Goal: Browse casually

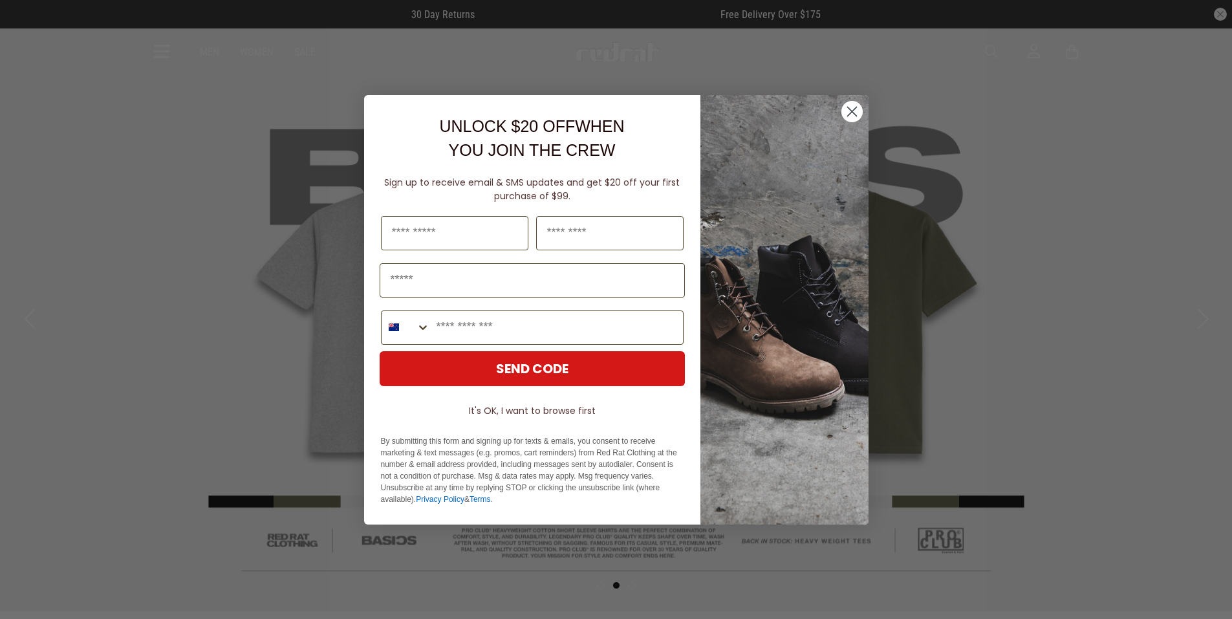
click at [848, 113] on circle "Close dialog" at bounding box center [851, 110] width 21 height 21
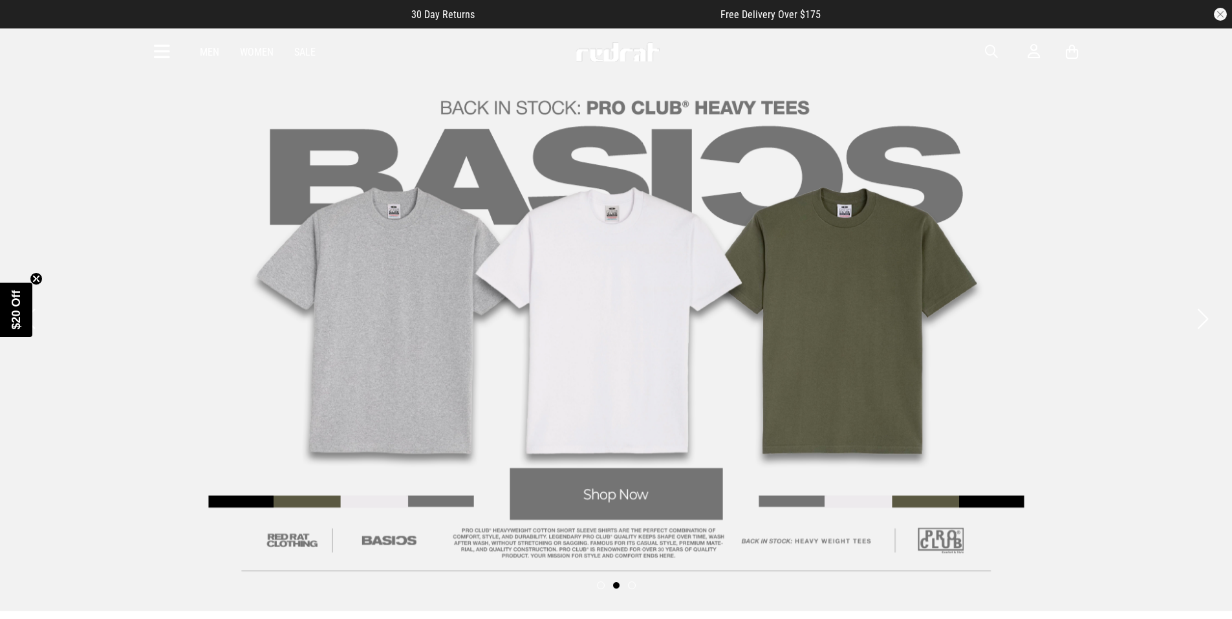
click at [989, 49] on span "button" at bounding box center [991, 52] width 13 height 16
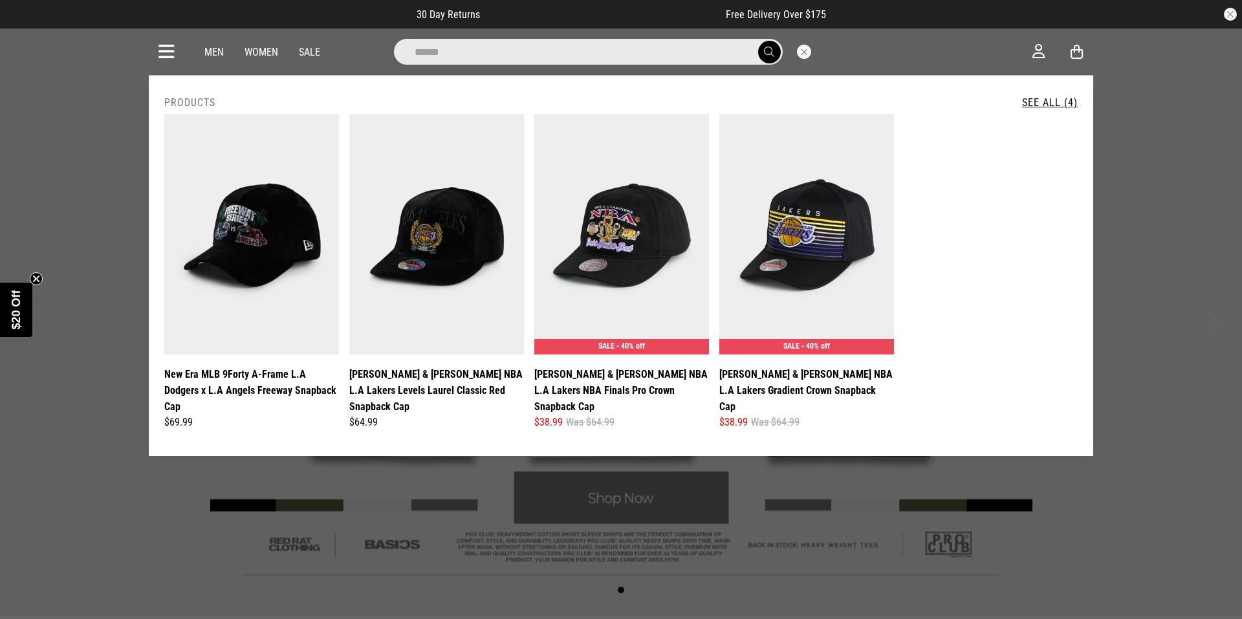
click at [465, 57] on input "******" at bounding box center [588, 52] width 389 height 26
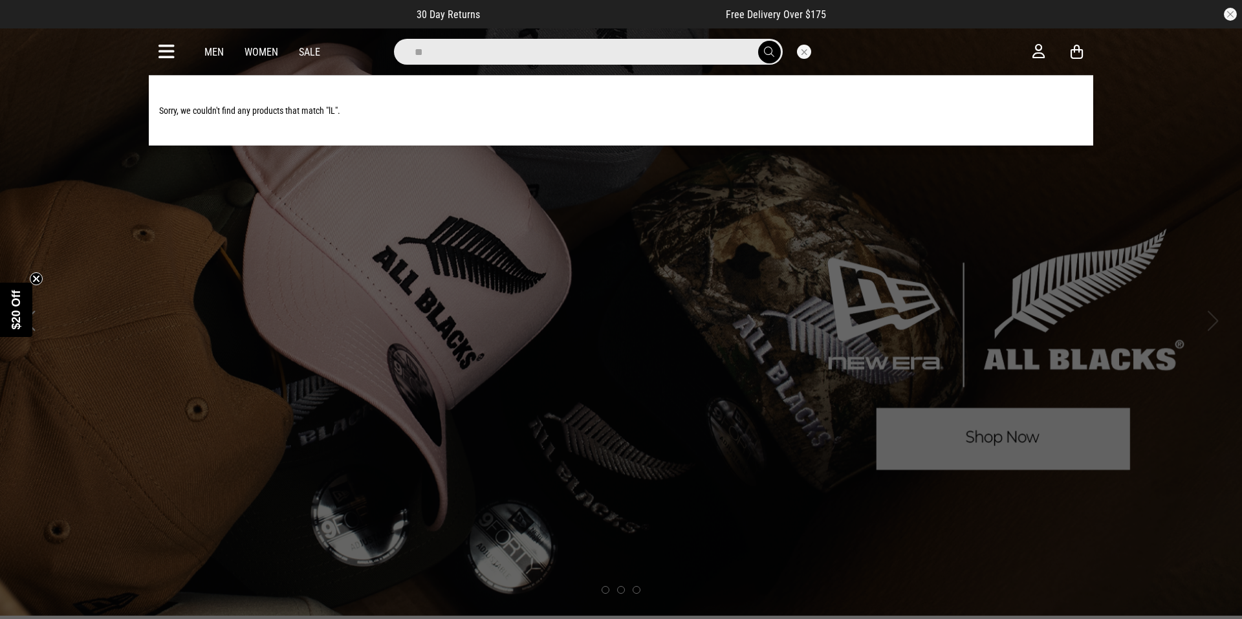
type input "*"
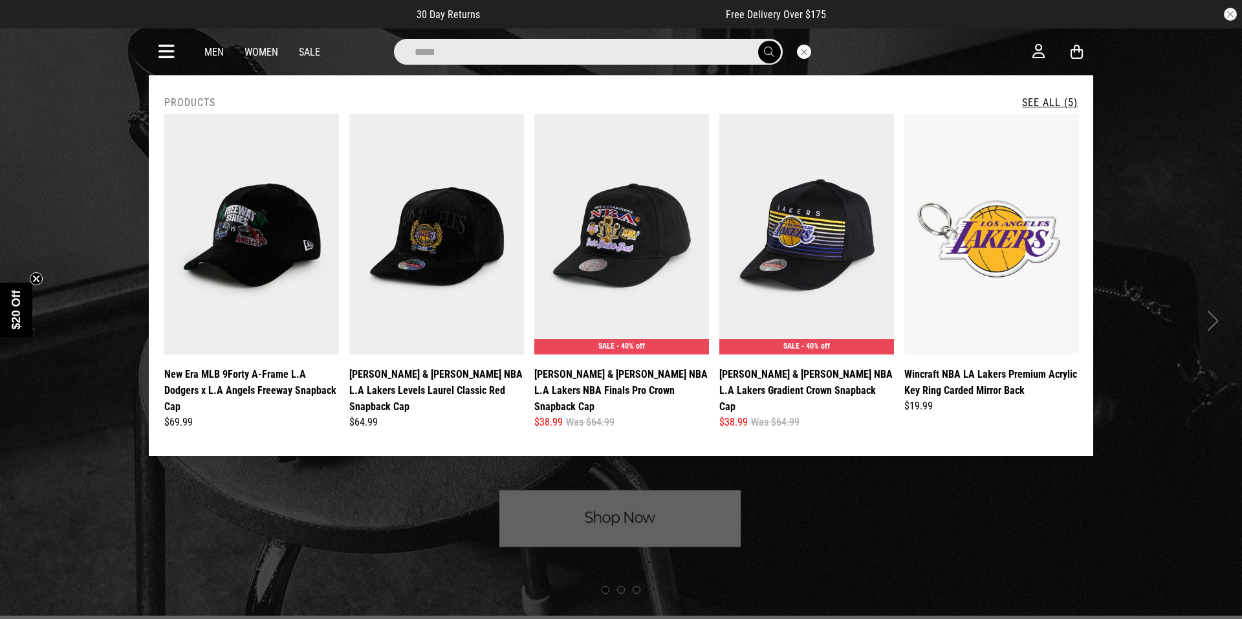
type input "******"
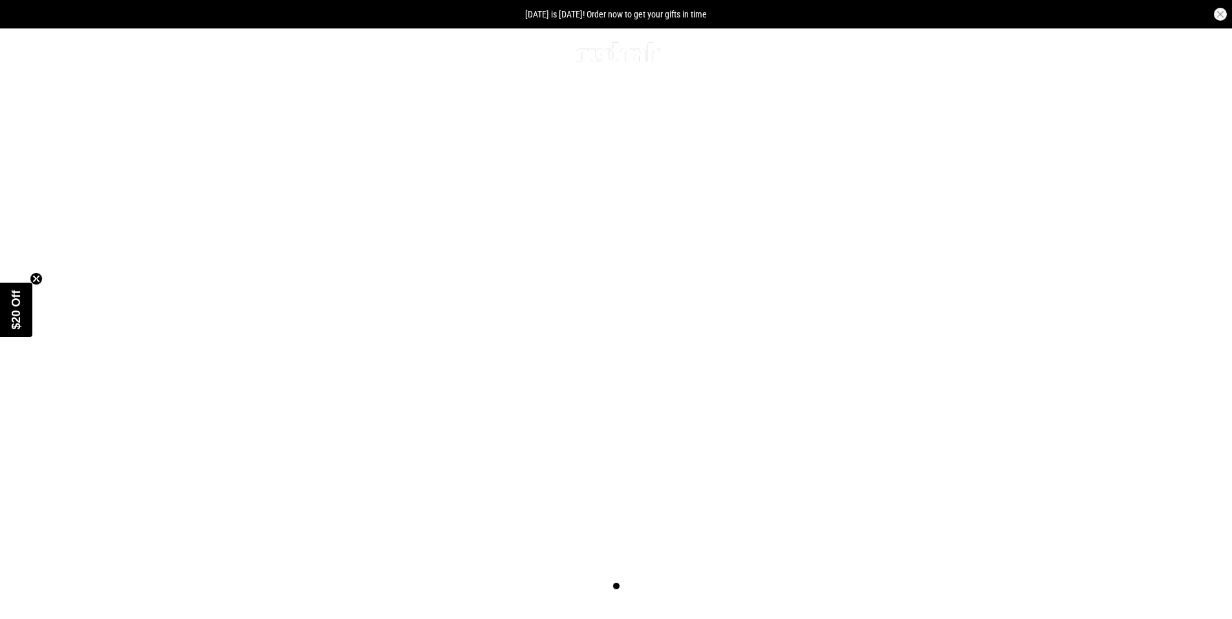
click at [160, 50] on icon at bounding box center [162, 51] width 16 height 21
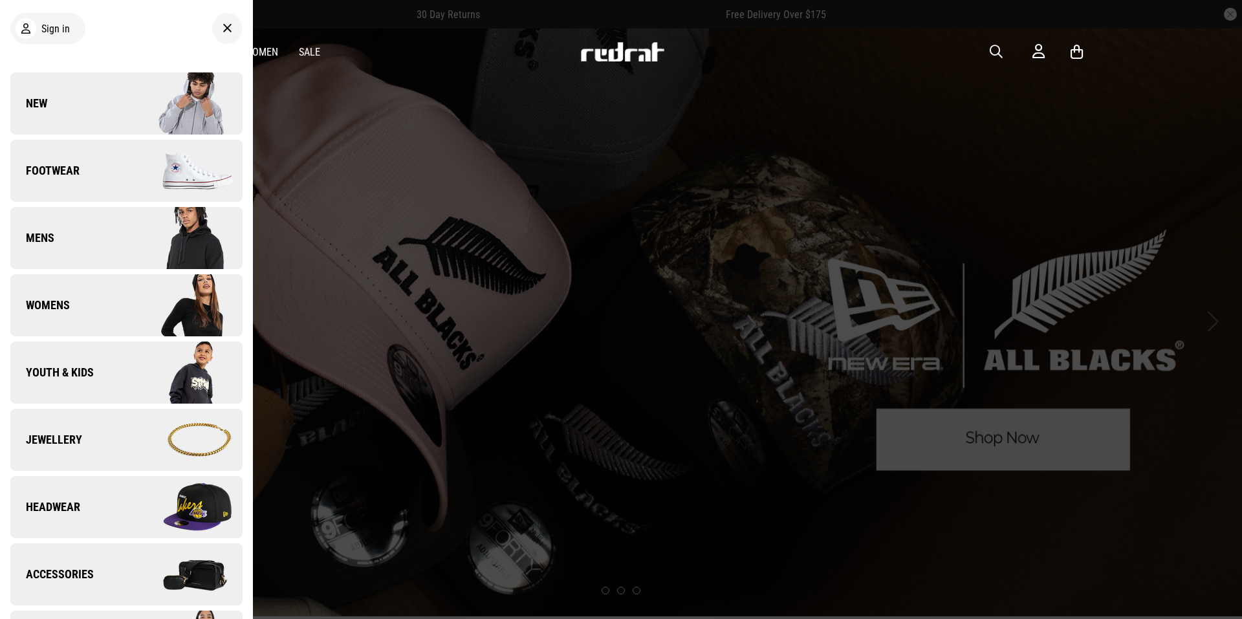
click at [166, 382] on img at bounding box center [184, 372] width 116 height 65
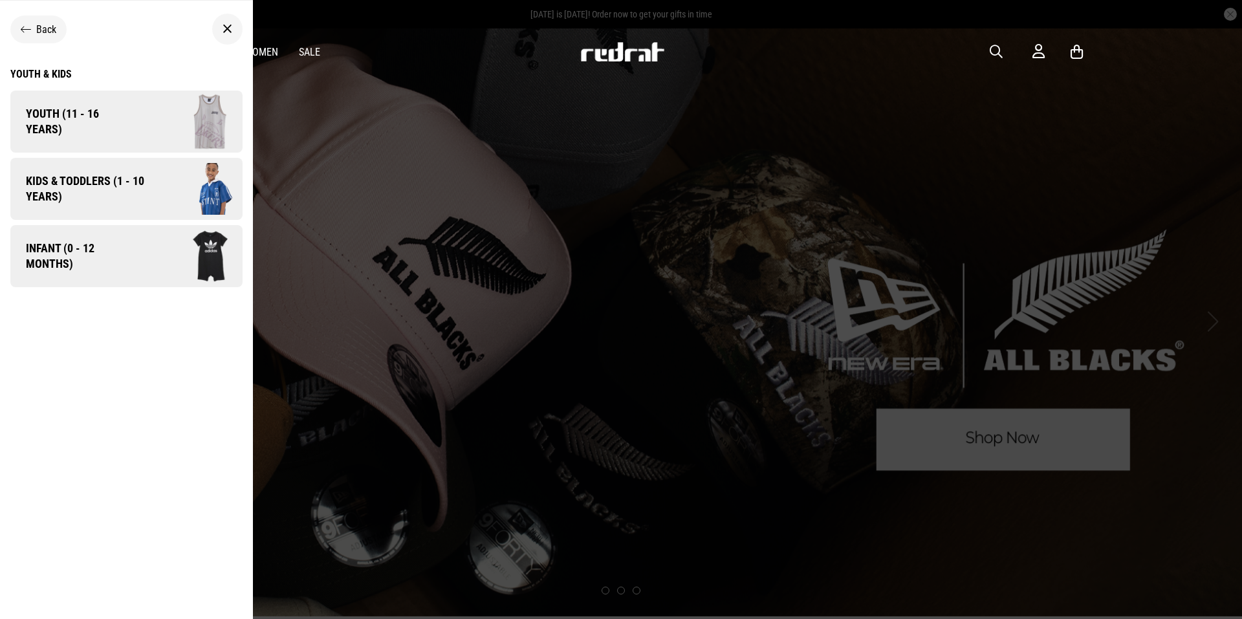
click at [23, 26] on icon at bounding box center [26, 29] width 10 height 12
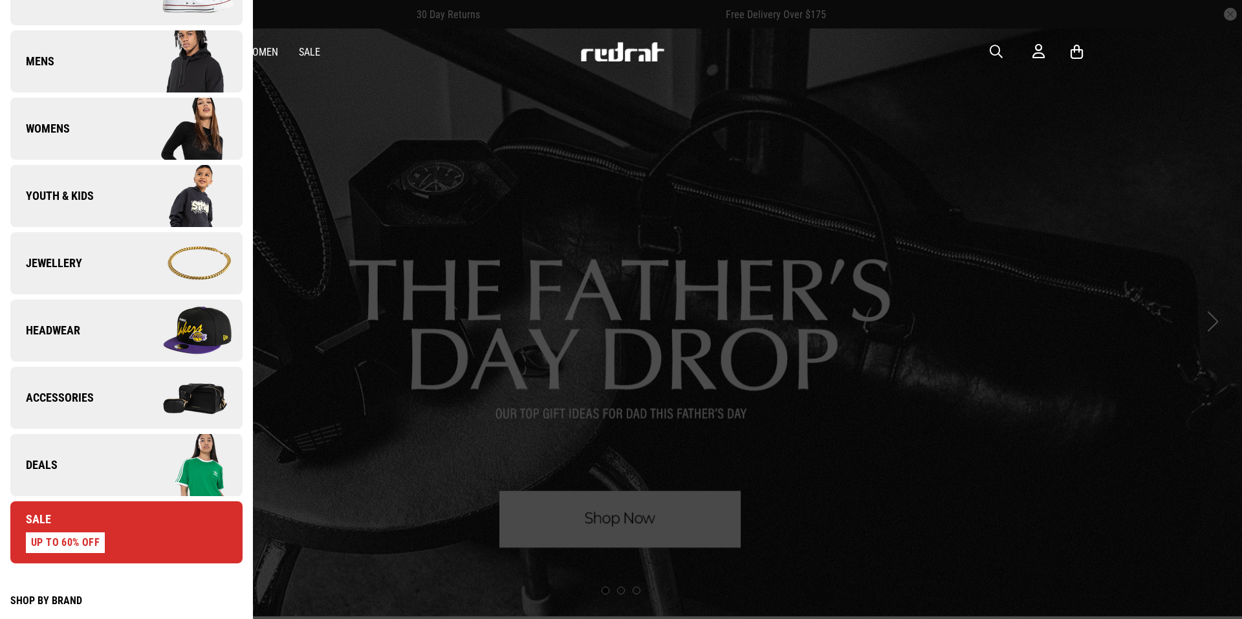
scroll to position [194, 0]
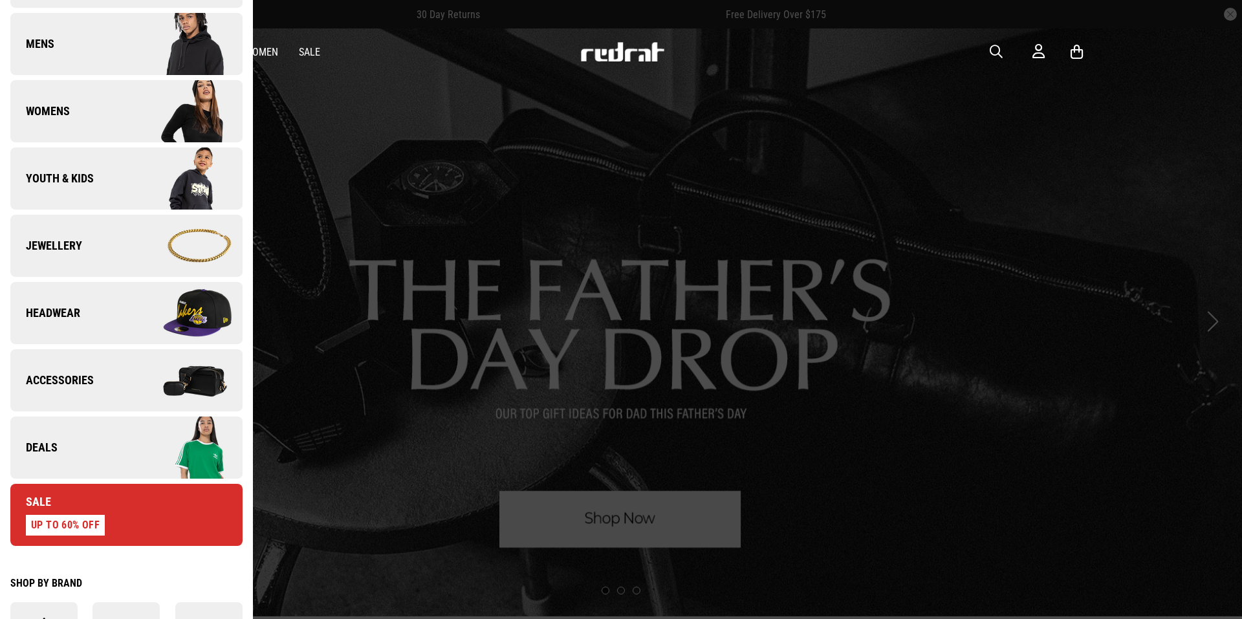
click at [201, 316] on img at bounding box center [184, 313] width 116 height 65
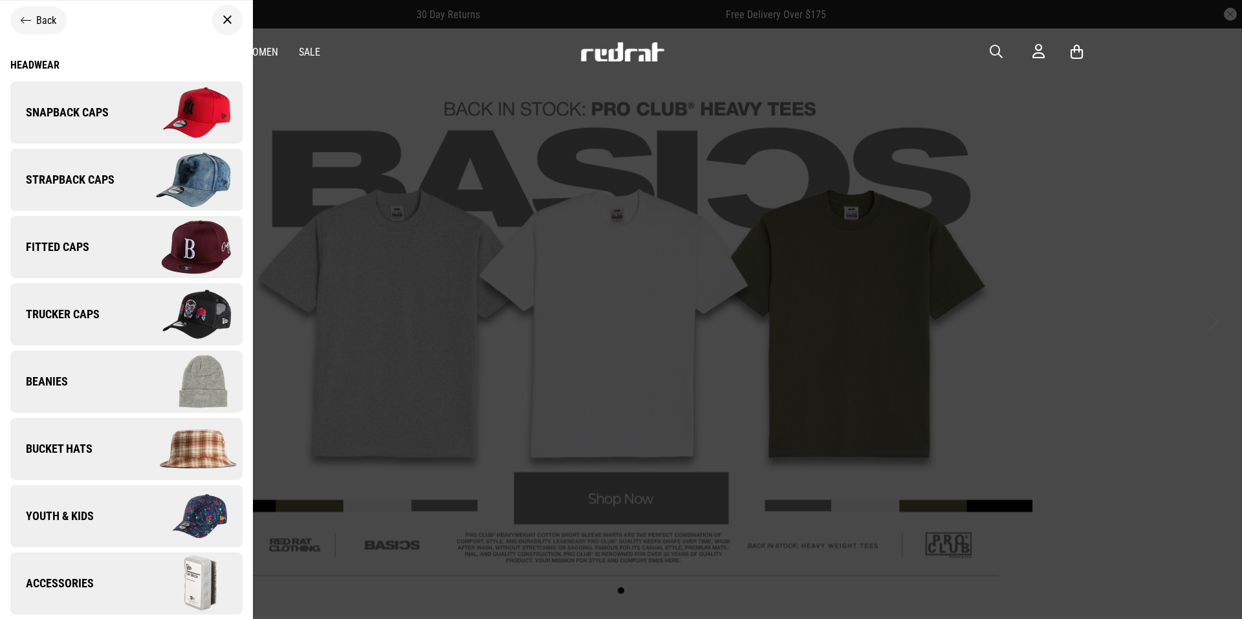
scroll to position [0, 0]
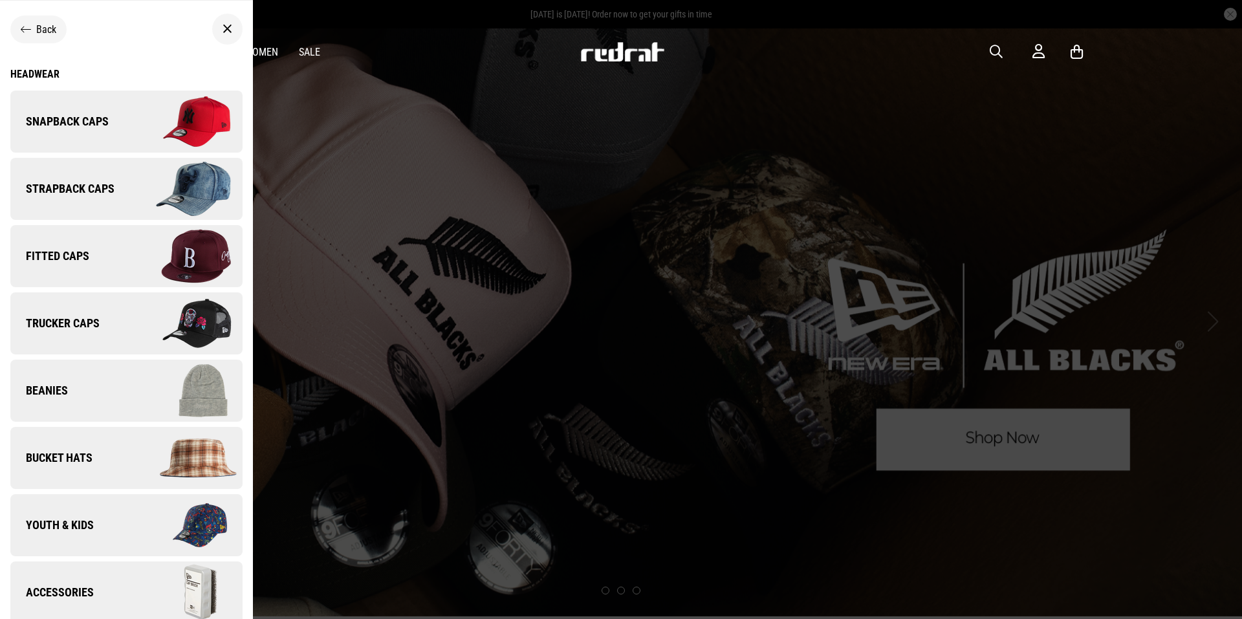
click at [36, 28] on span "Back" at bounding box center [46, 29] width 20 height 12
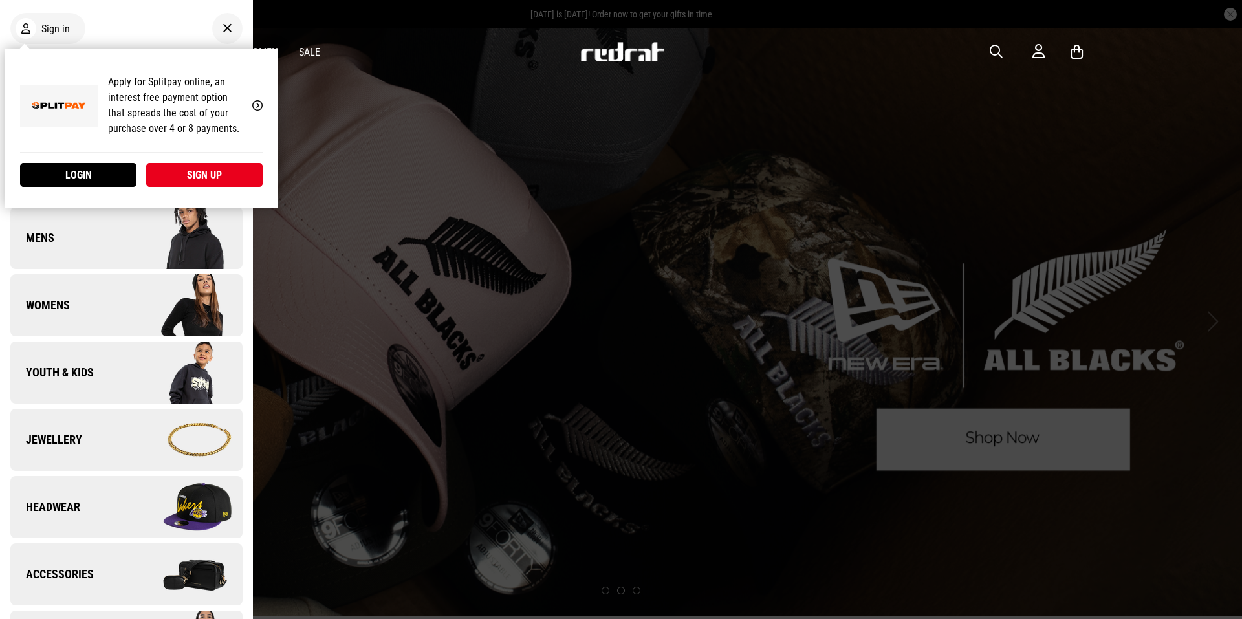
click at [186, 52] on div "Sign in New Back Footwear Back Footwear Mens Back Mens Womens Back Womens Youth…" at bounding box center [186, 52] width 0 height 0
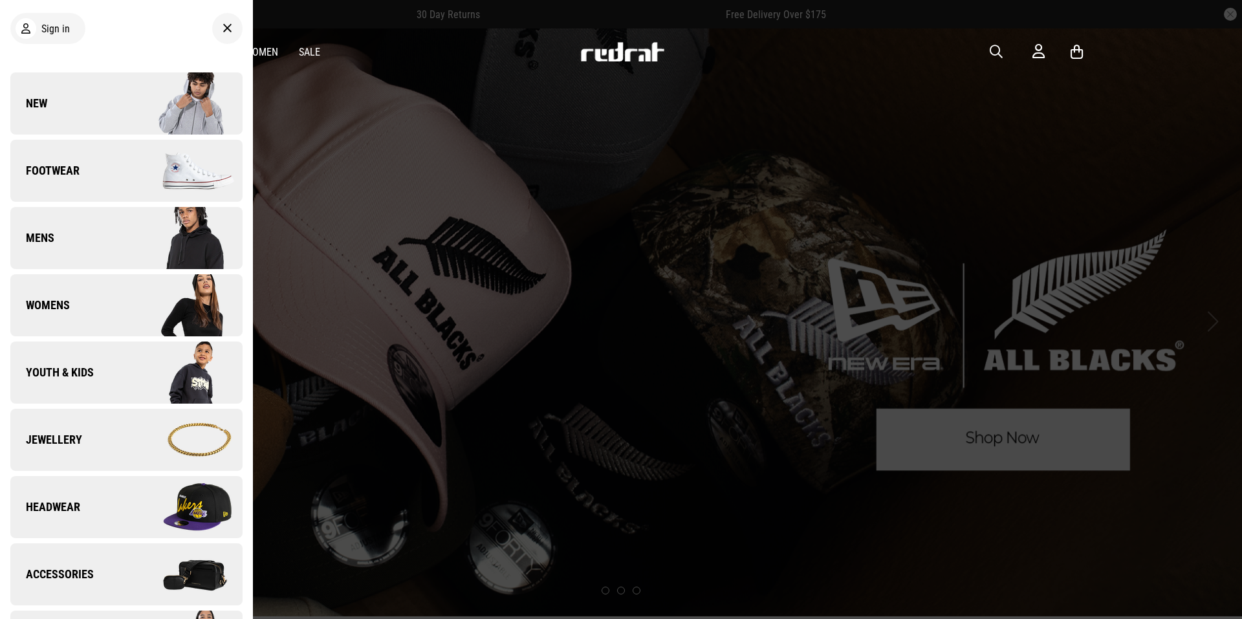
click at [223, 25] on icon at bounding box center [228, 29] width 10 height 16
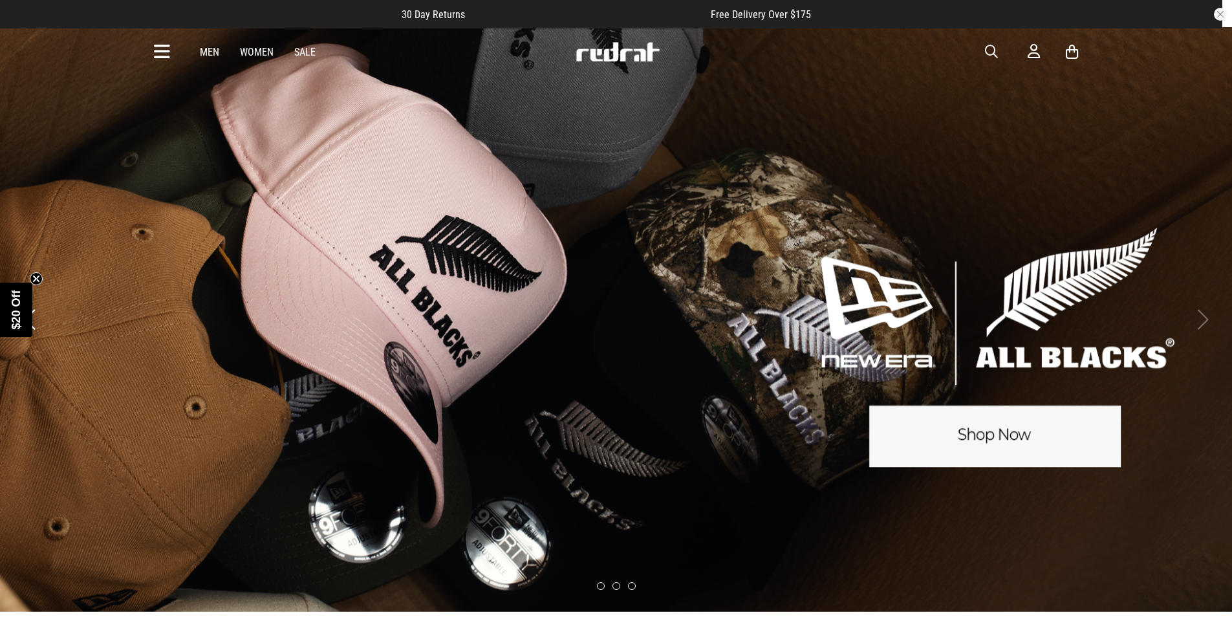
click at [1071, 47] on icon at bounding box center [1072, 52] width 12 height 16
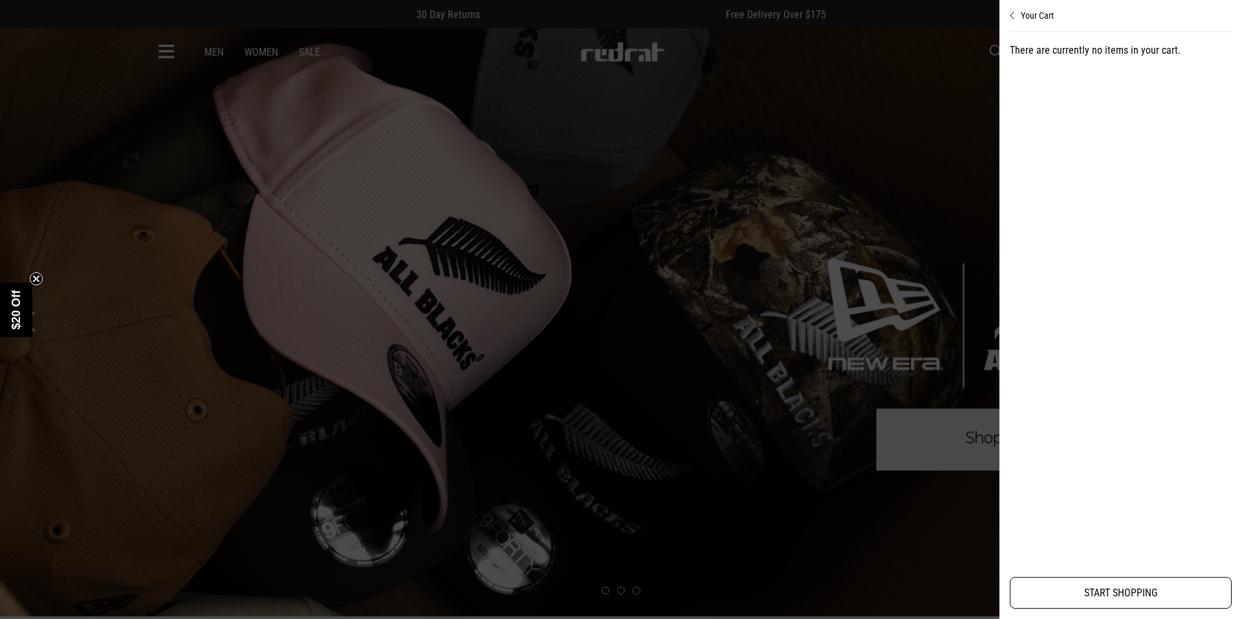
click at [1137, 589] on link "START SHOPPING" at bounding box center [1121, 593] width 222 height 32
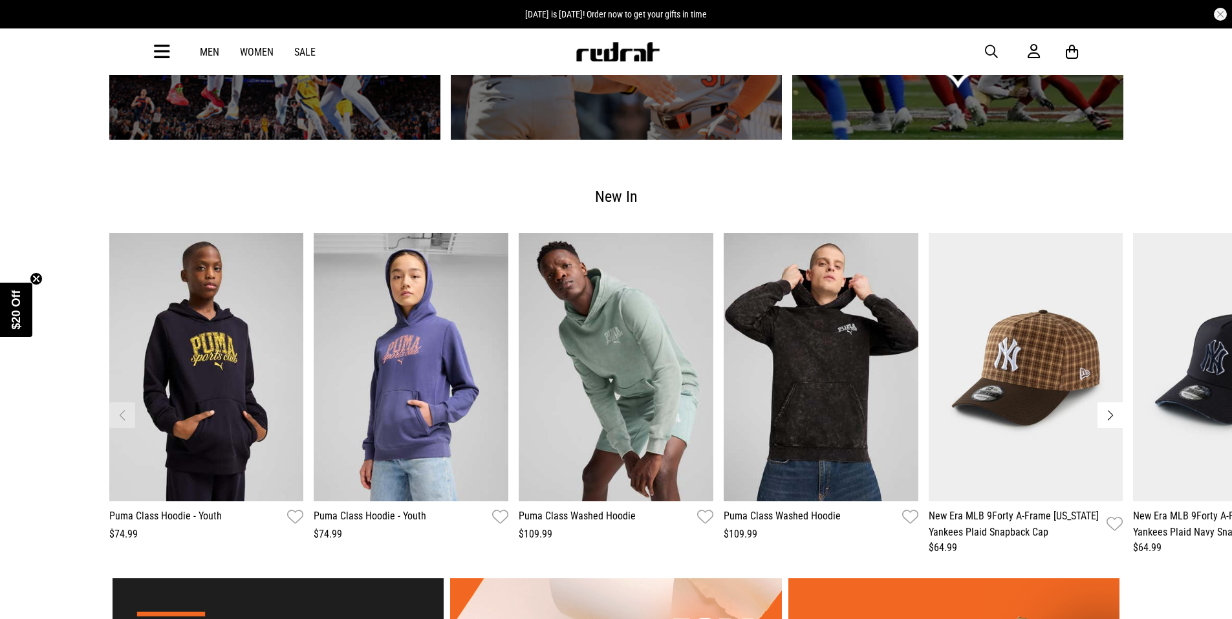
scroll to position [1747, 0]
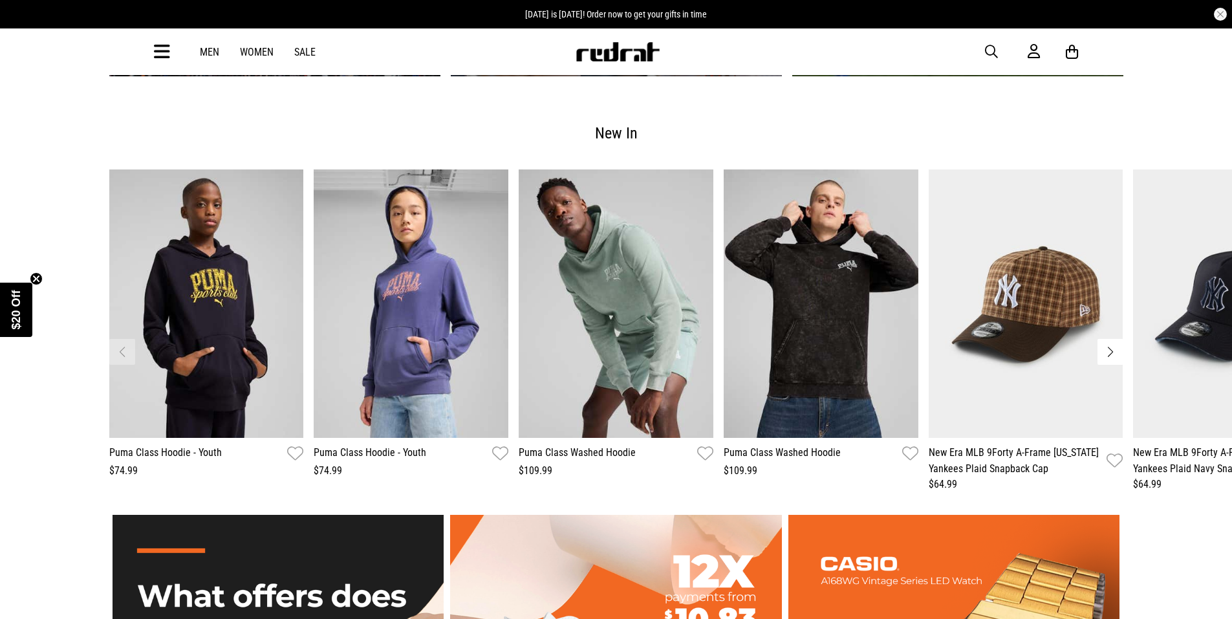
click at [1113, 344] on button "Next slide" at bounding box center [1111, 352] width 26 height 26
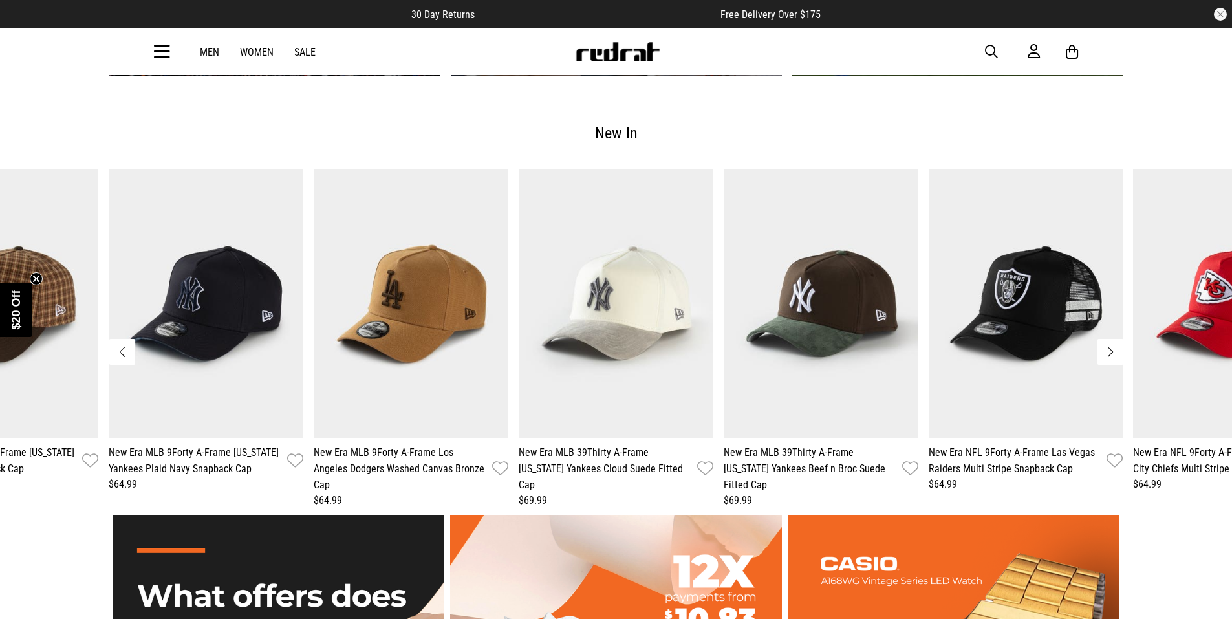
click at [1110, 345] on button "Next slide" at bounding box center [1111, 352] width 26 height 26
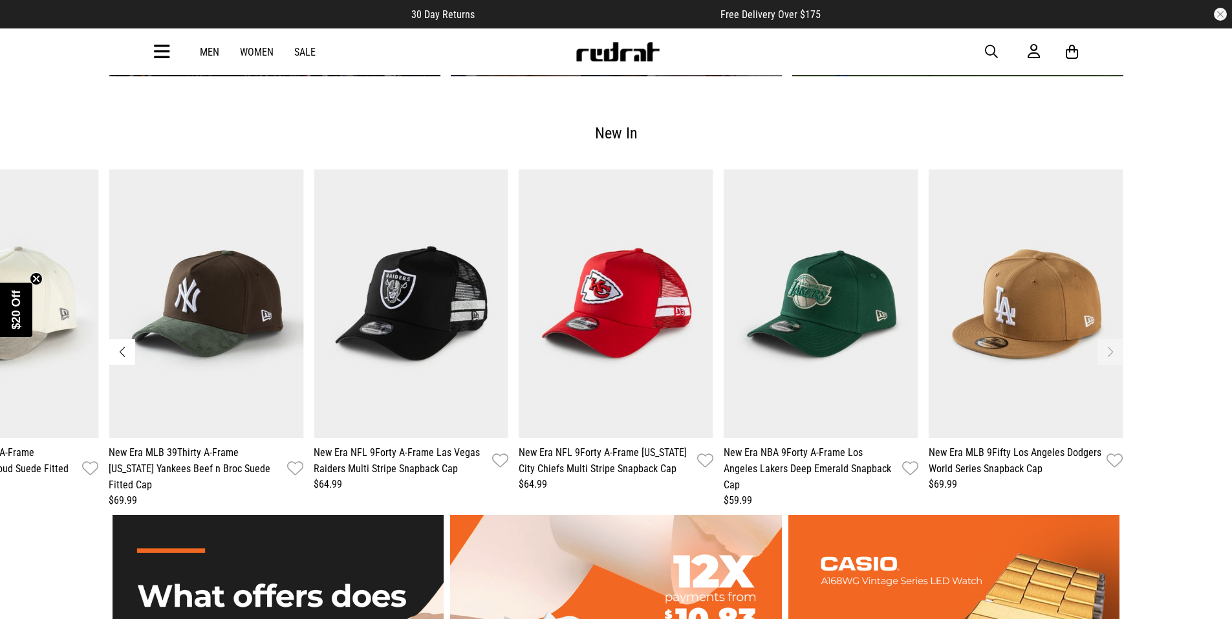
click at [124, 344] on button "Previous slide" at bounding box center [122, 352] width 26 height 26
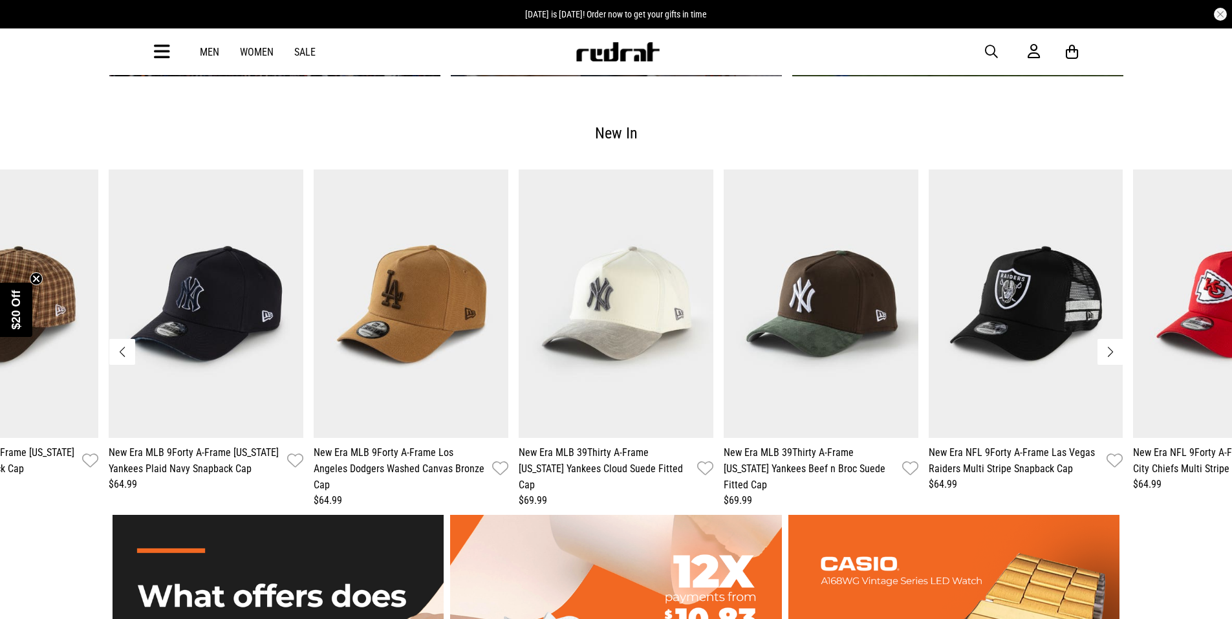
click at [118, 344] on button "Previous slide" at bounding box center [122, 352] width 26 height 26
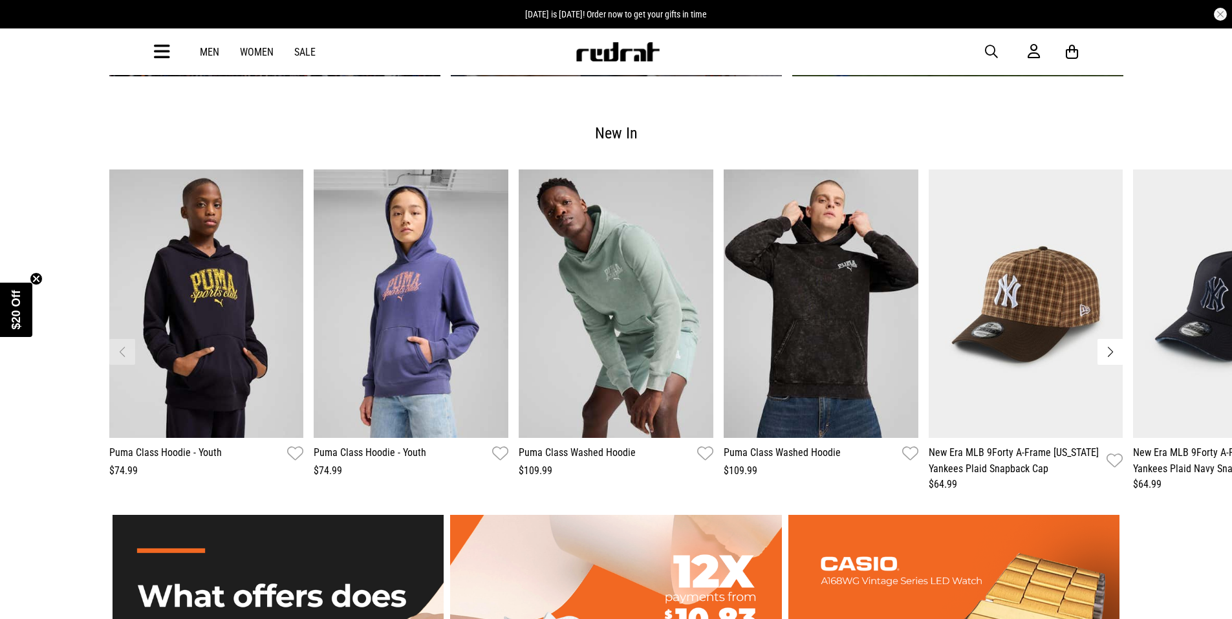
click at [1109, 343] on button "Next slide" at bounding box center [1111, 352] width 26 height 26
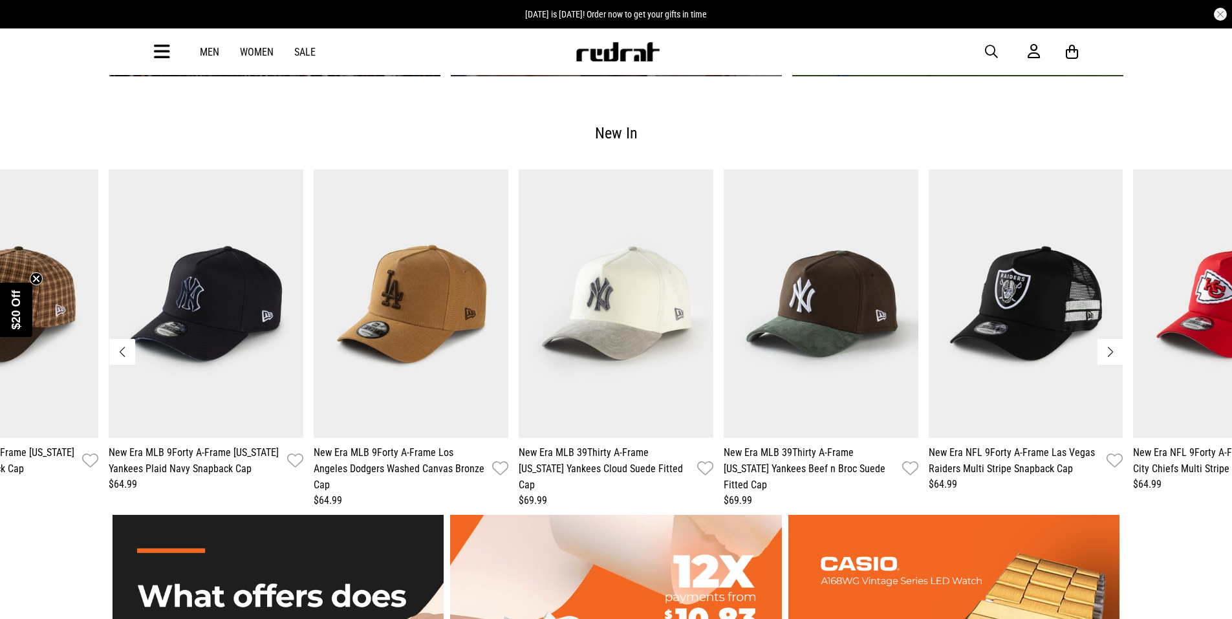
click at [1109, 343] on button "Next slide" at bounding box center [1111, 352] width 26 height 26
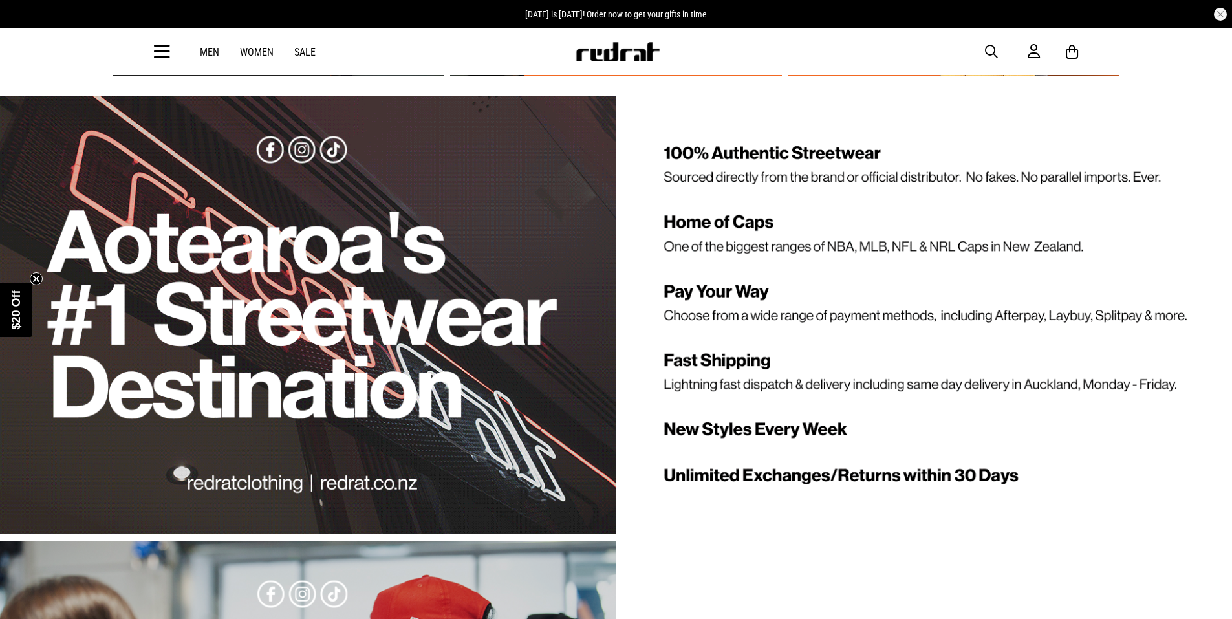
scroll to position [2458, 0]
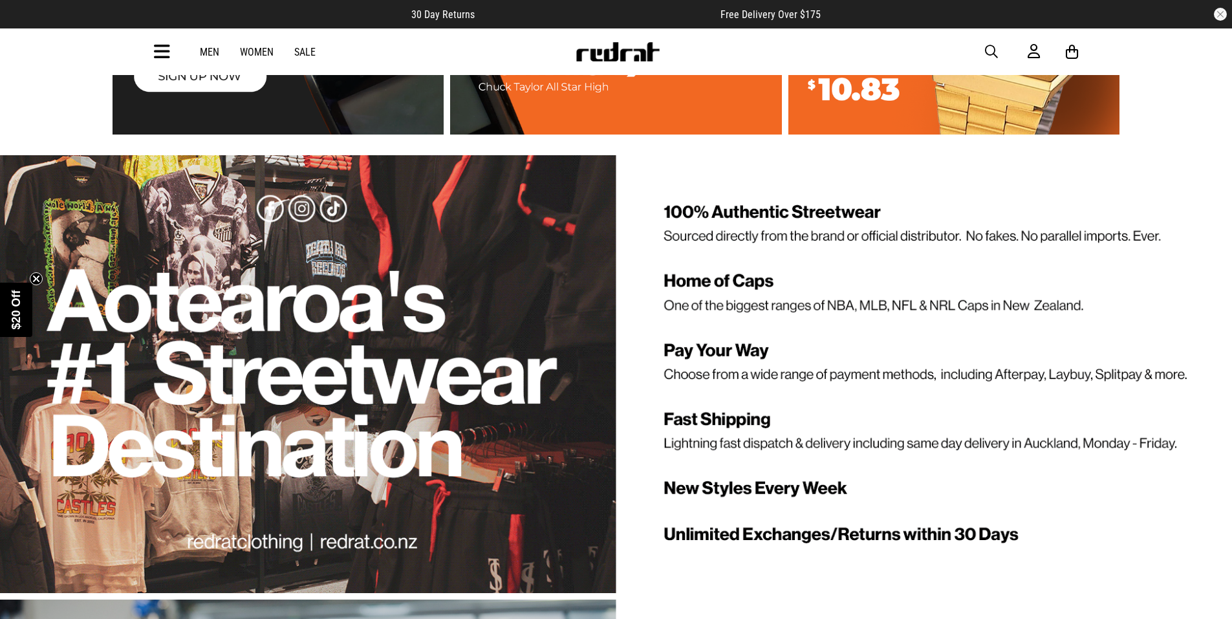
click at [725, 272] on div "1 / 1" at bounding box center [616, 374] width 1232 height 438
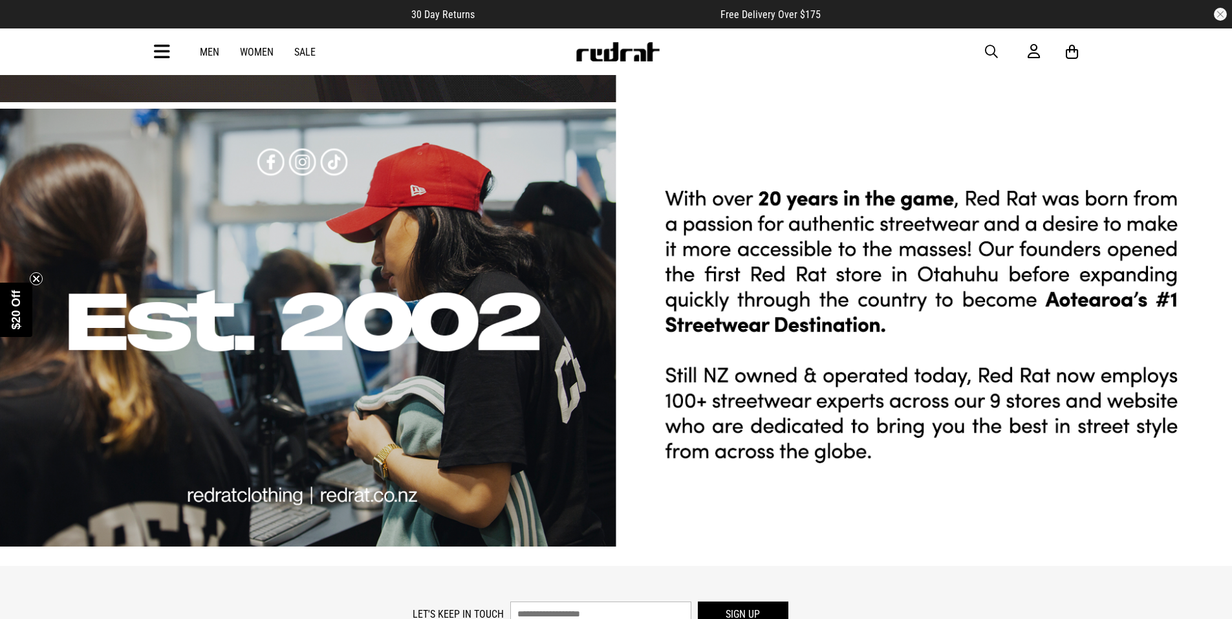
scroll to position [2588, 0]
